Goal: Transaction & Acquisition: Purchase product/service

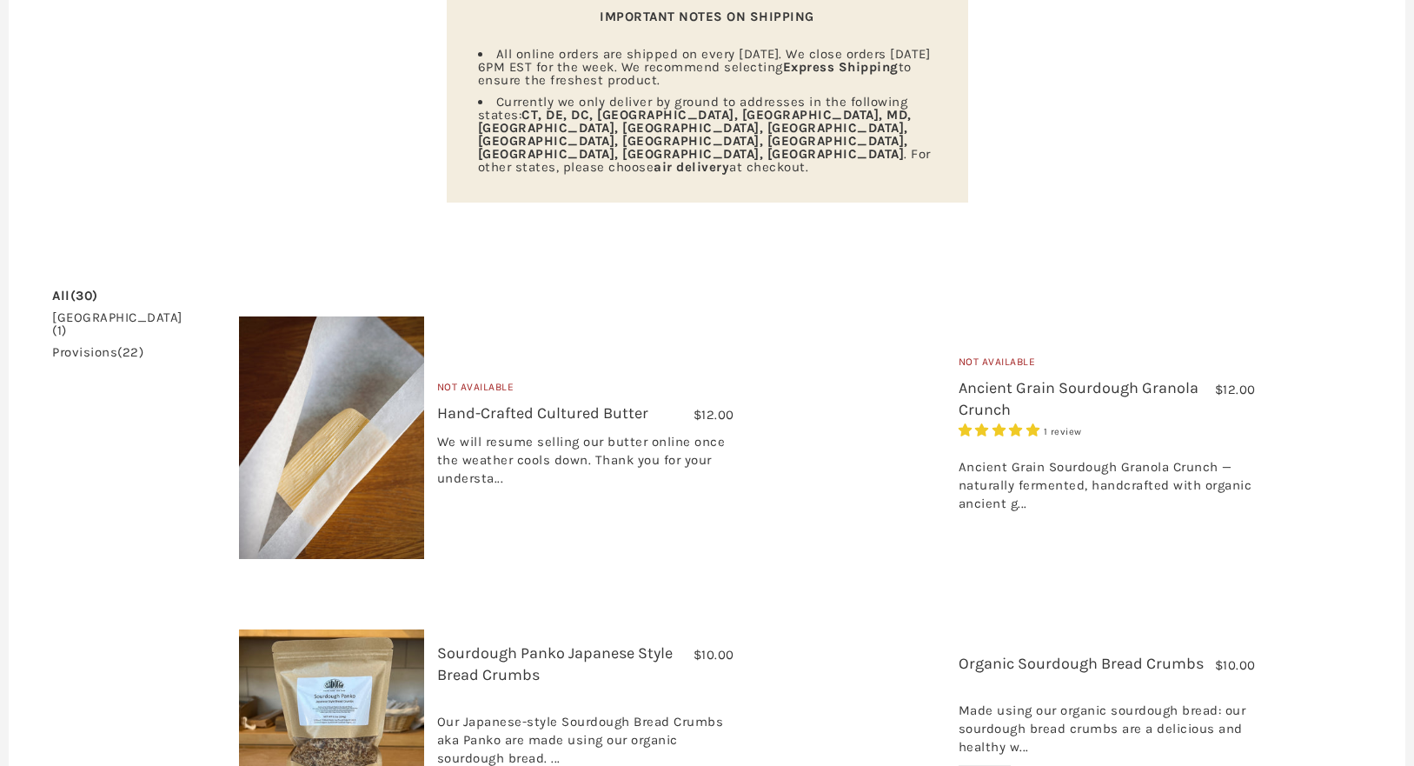
scroll to position [908, 0]
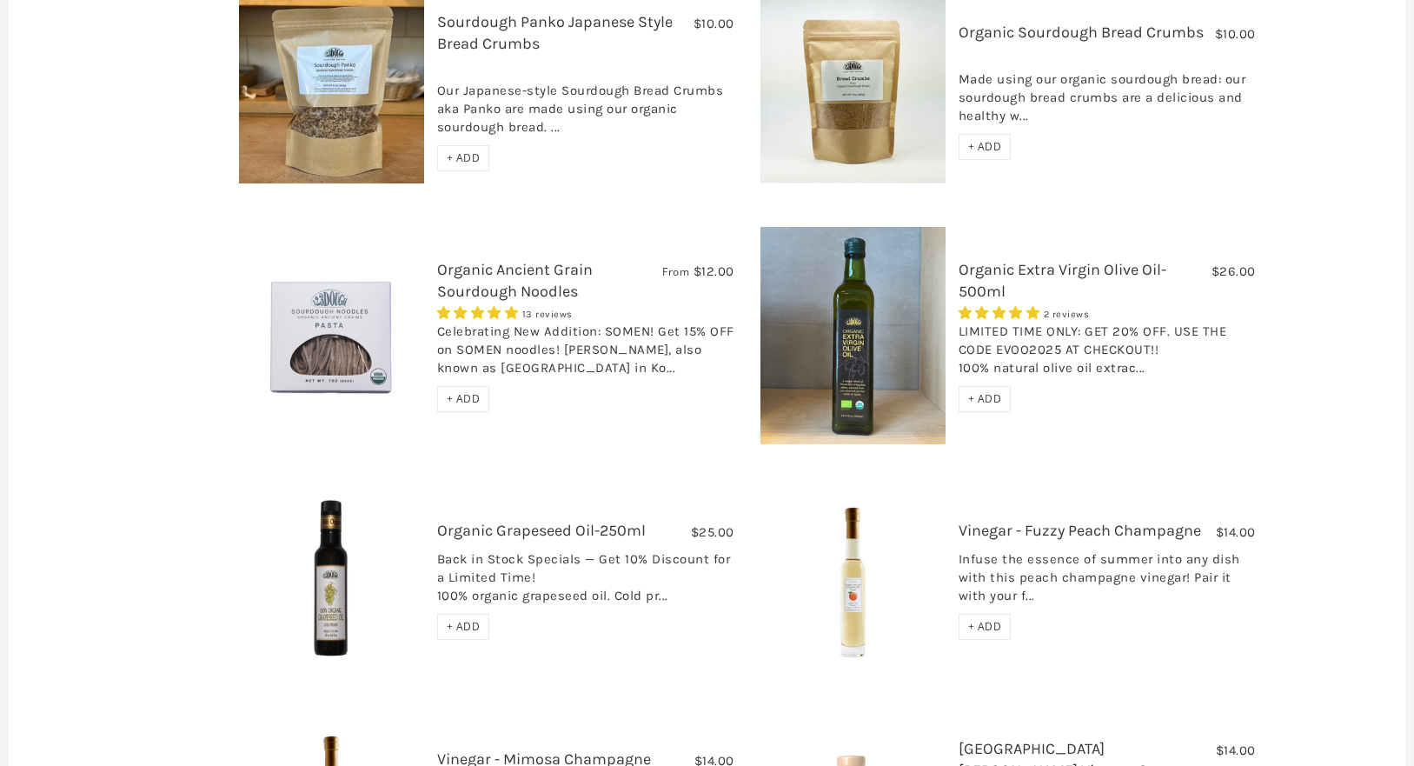
click at [502, 521] on link "Organic Grapeseed Oil-250ml" at bounding box center [541, 530] width 209 height 19
